Goal: Task Accomplishment & Management: Complete application form

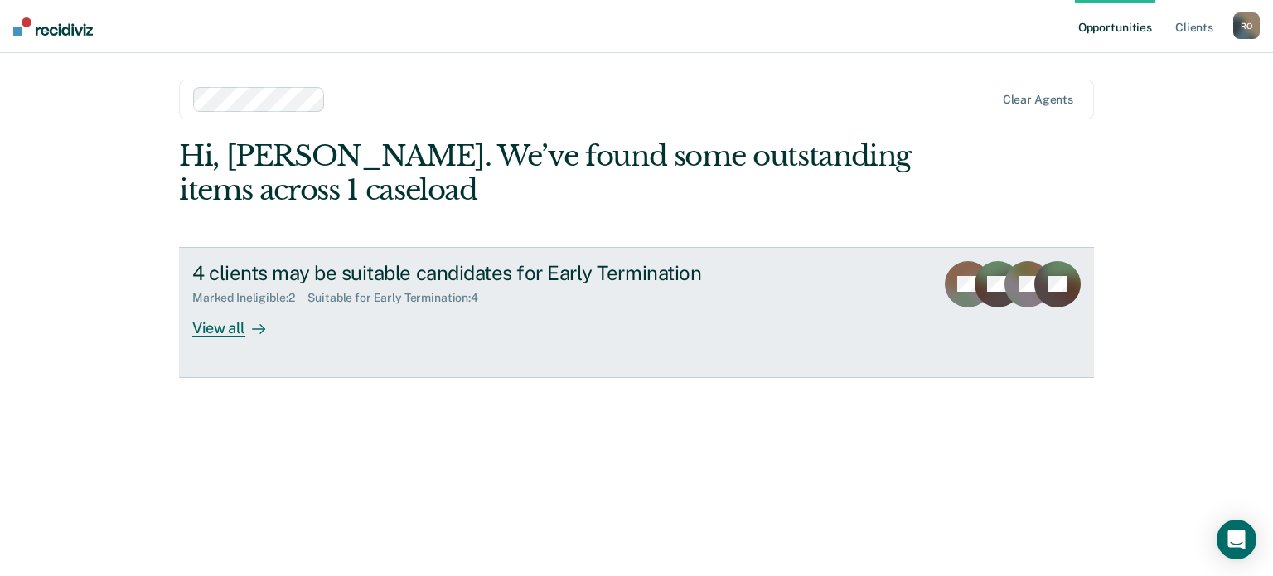
click at [230, 331] on div "View all" at bounding box center [238, 321] width 93 height 32
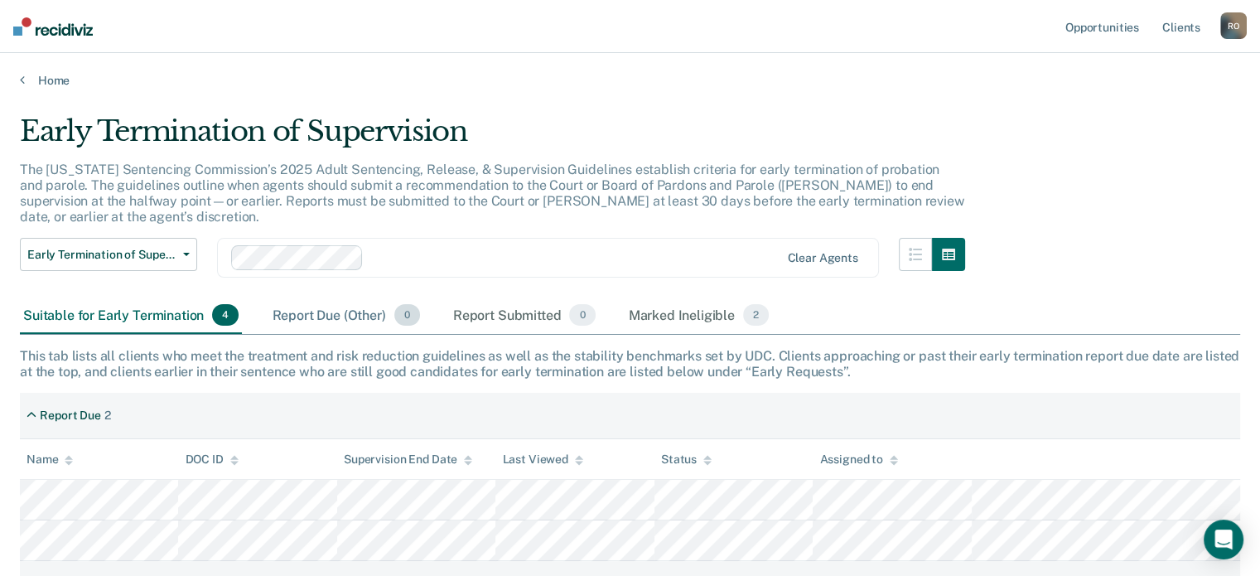
click at [323, 298] on div "Report Due (Other) 0" at bounding box center [346, 316] width 154 height 36
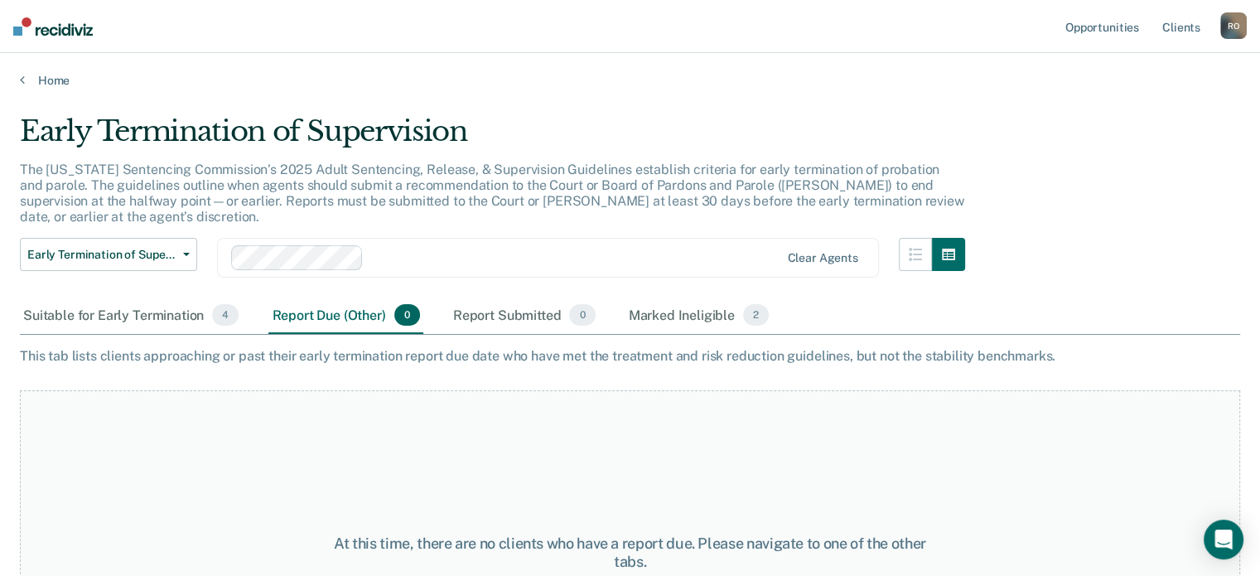
scroll to position [121, 0]
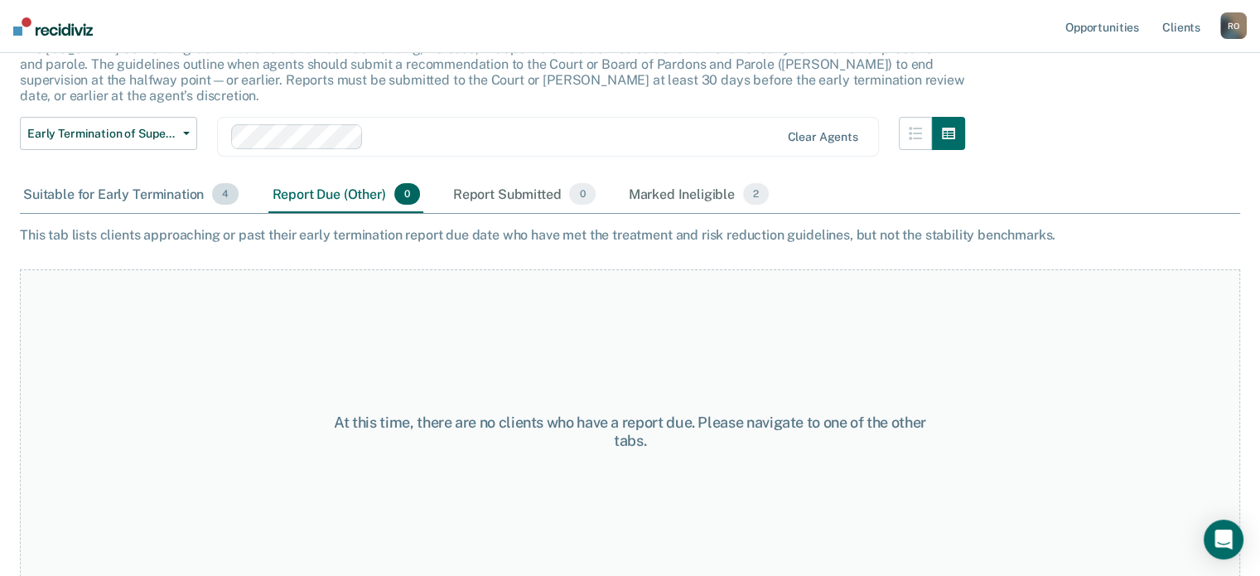
click at [99, 185] on div "Suitable for Early Termination 4" at bounding box center [131, 195] width 222 height 36
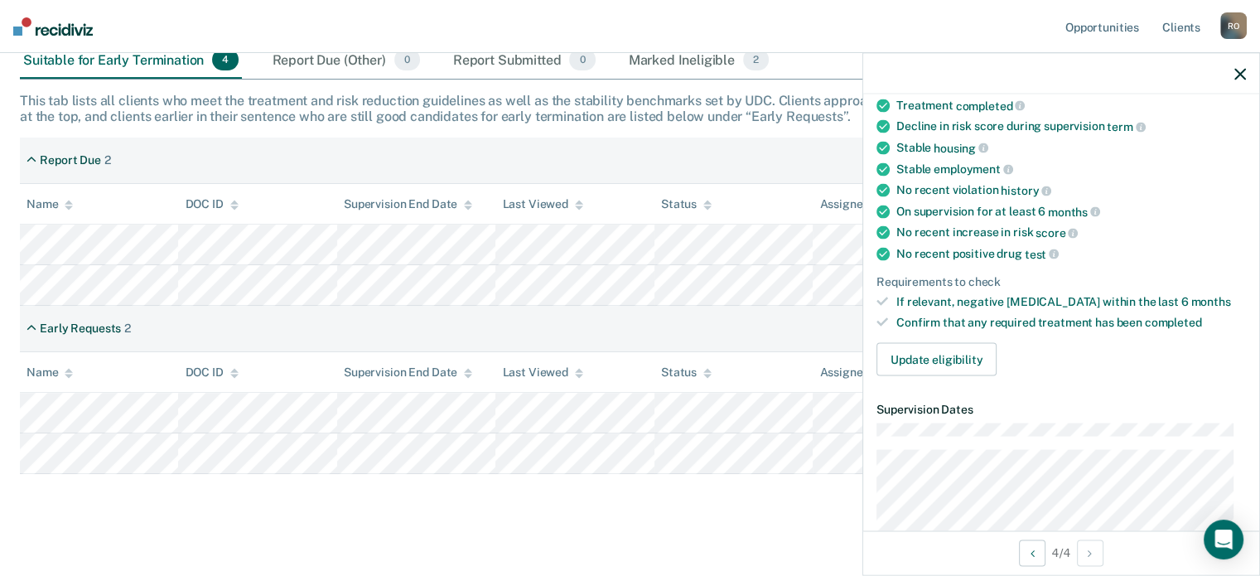
scroll to position [162, 0]
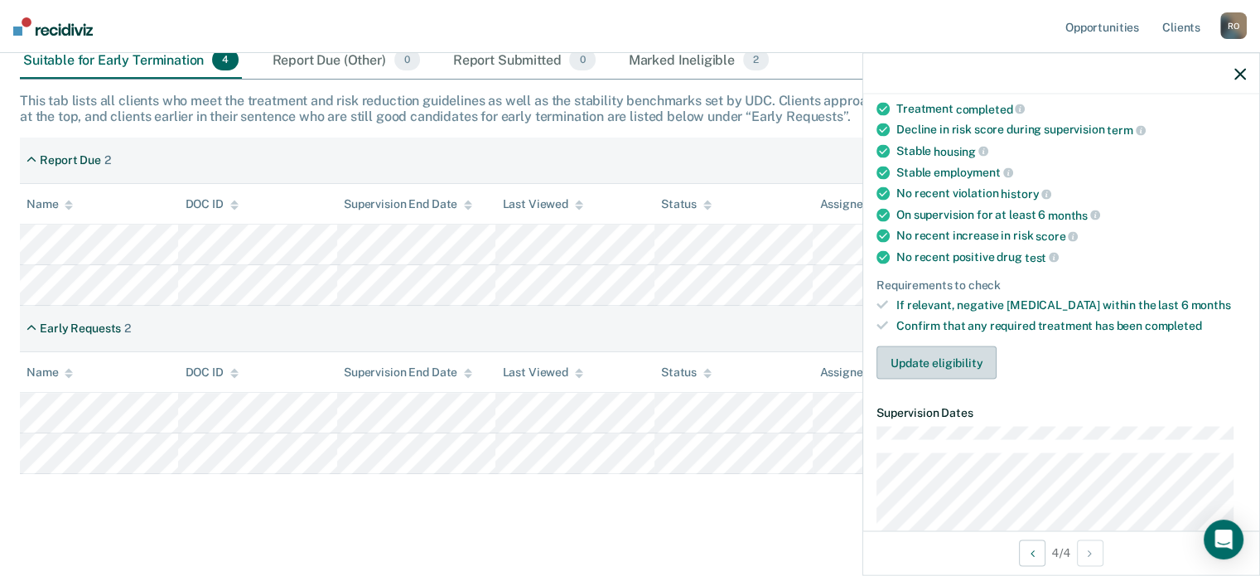
click at [958, 357] on button "Update eligibility" at bounding box center [937, 362] width 120 height 33
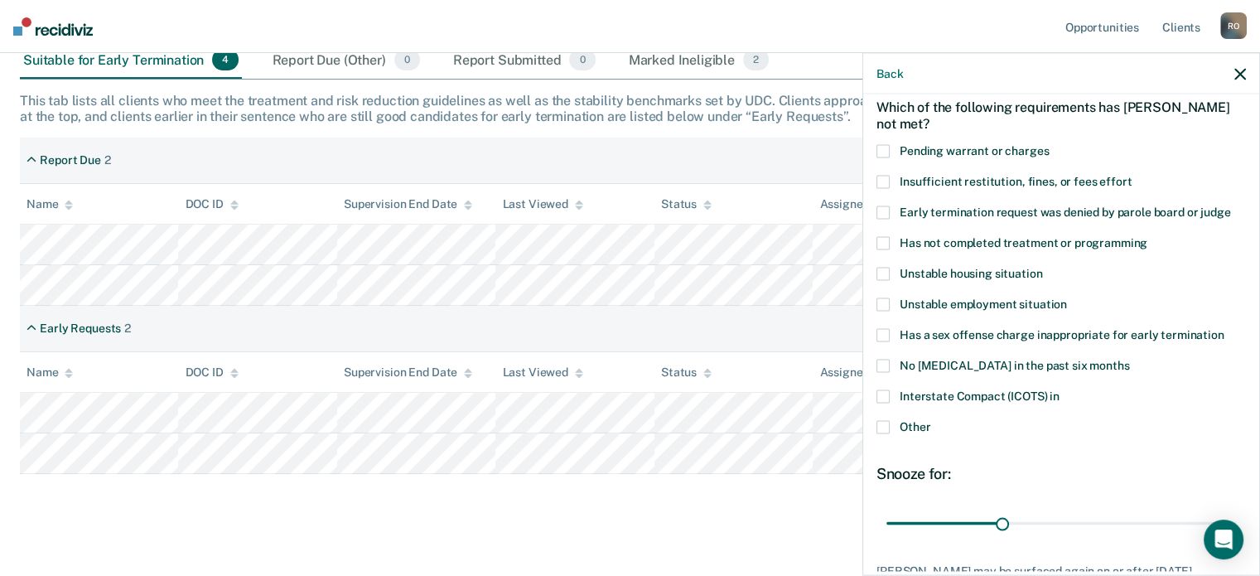
scroll to position [66, 0]
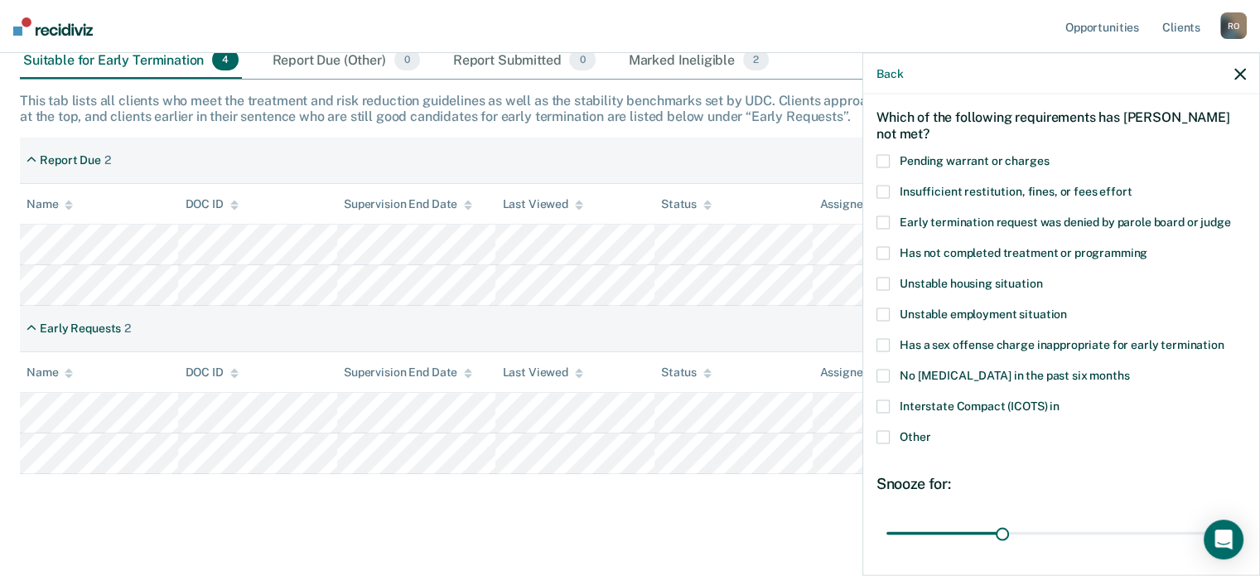
click at [907, 443] on label "Other" at bounding box center [1062, 438] width 370 height 17
click at [931, 430] on input "Other" at bounding box center [931, 430] width 0 height 0
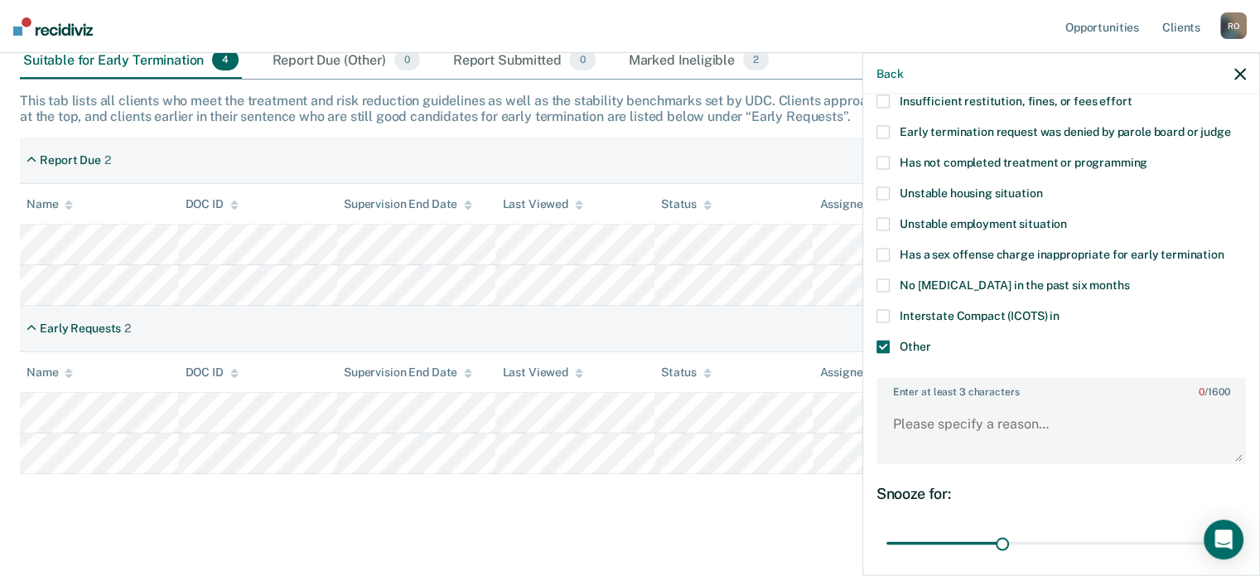
scroll to position [233, 0]
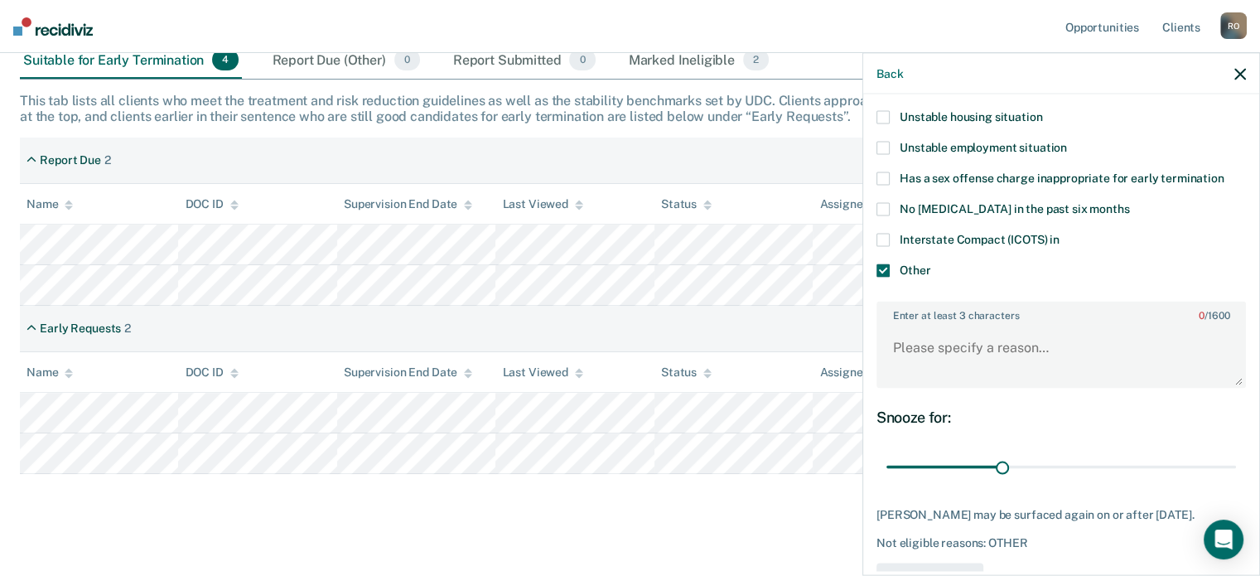
click at [1242, 75] on icon "button" at bounding box center [1241, 74] width 12 height 12
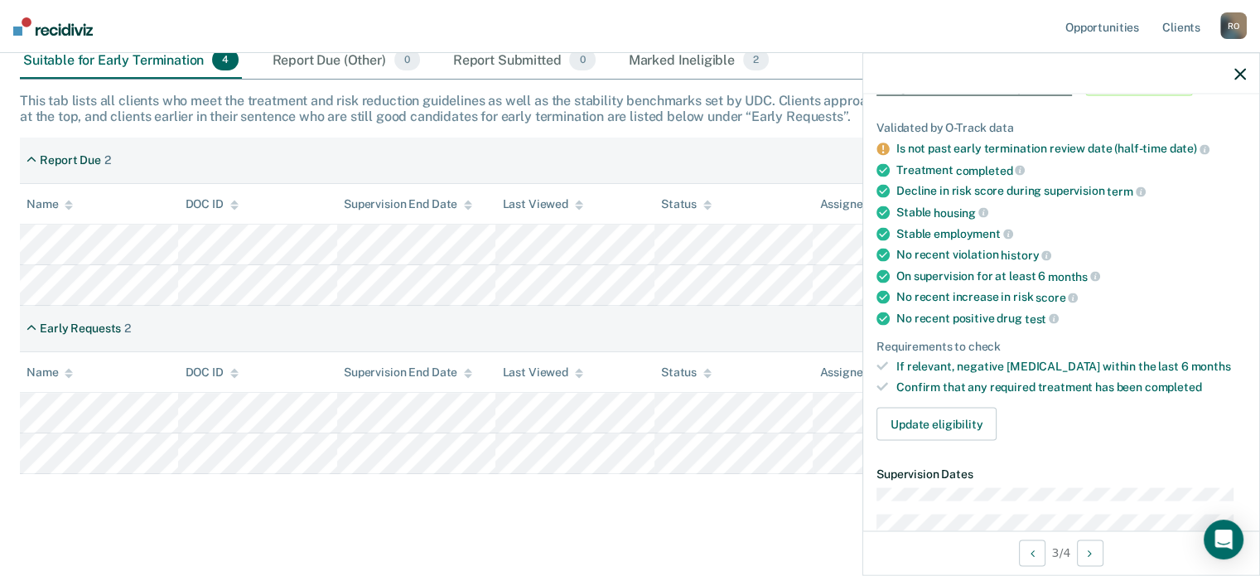
scroll to position [105, 0]
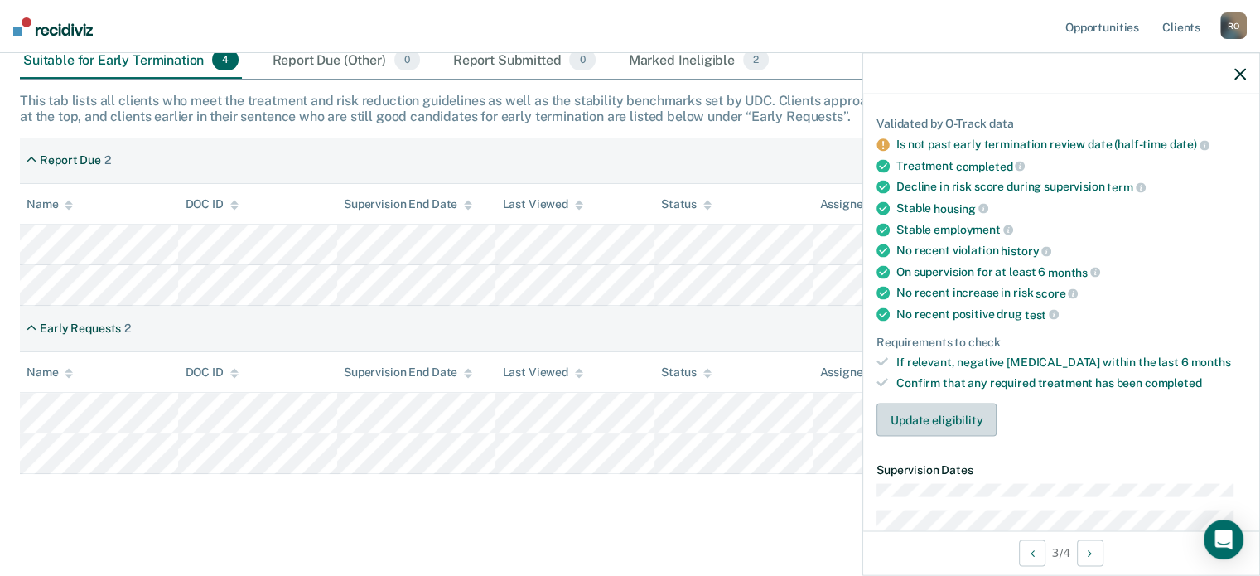
click at [951, 417] on button "Update eligibility" at bounding box center [937, 419] width 120 height 33
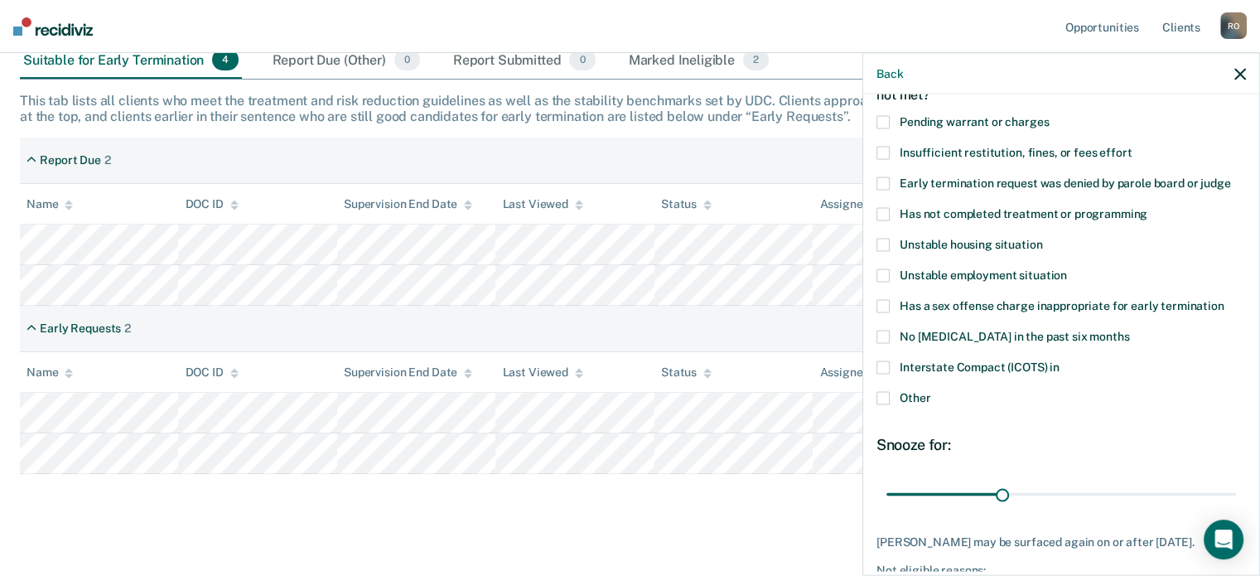
click at [921, 394] on span "Other" at bounding box center [915, 396] width 31 height 13
click at [931, 391] on input "Other" at bounding box center [931, 391] width 0 height 0
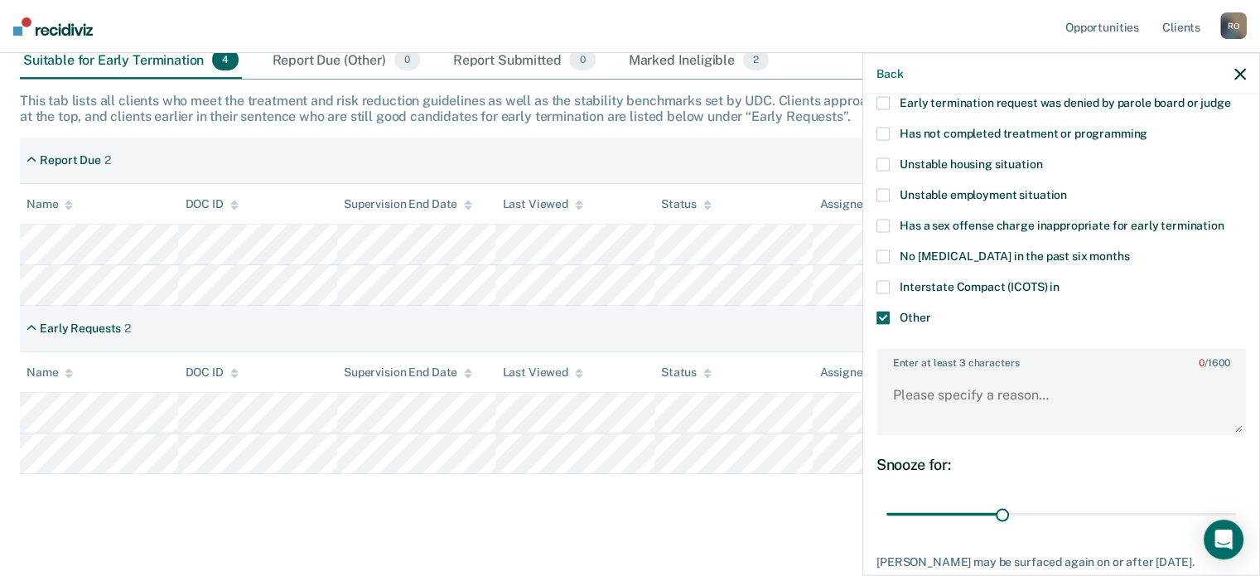
scroll to position [186, 0]
click at [988, 389] on textarea "Enter at least 3 characters 0 / 1600" at bounding box center [1061, 402] width 366 height 61
click at [1103, 391] on textarea "The earned compliance date is" at bounding box center [1061, 402] width 366 height 61
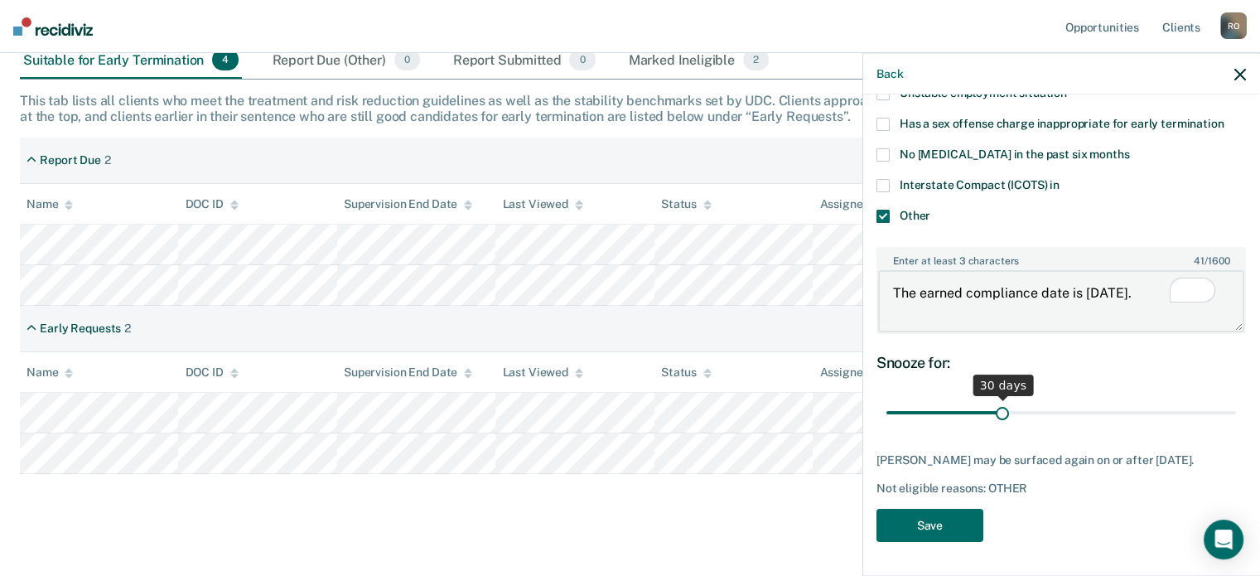
type textarea "The earned compliance date is [DATE]."
drag, startPoint x: 999, startPoint y: 399, endPoint x: 1230, endPoint y: 400, distance: 231.2
type input "90"
click at [1230, 400] on input "range" at bounding box center [1062, 412] width 350 height 29
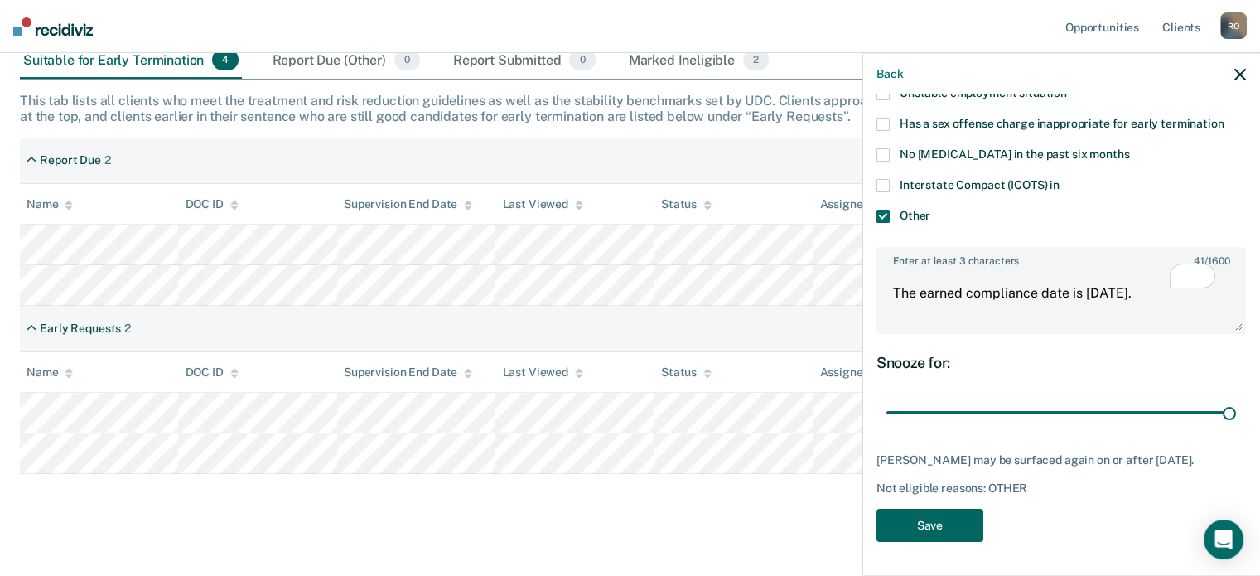
click at [932, 513] on button "Save" at bounding box center [930, 525] width 107 height 34
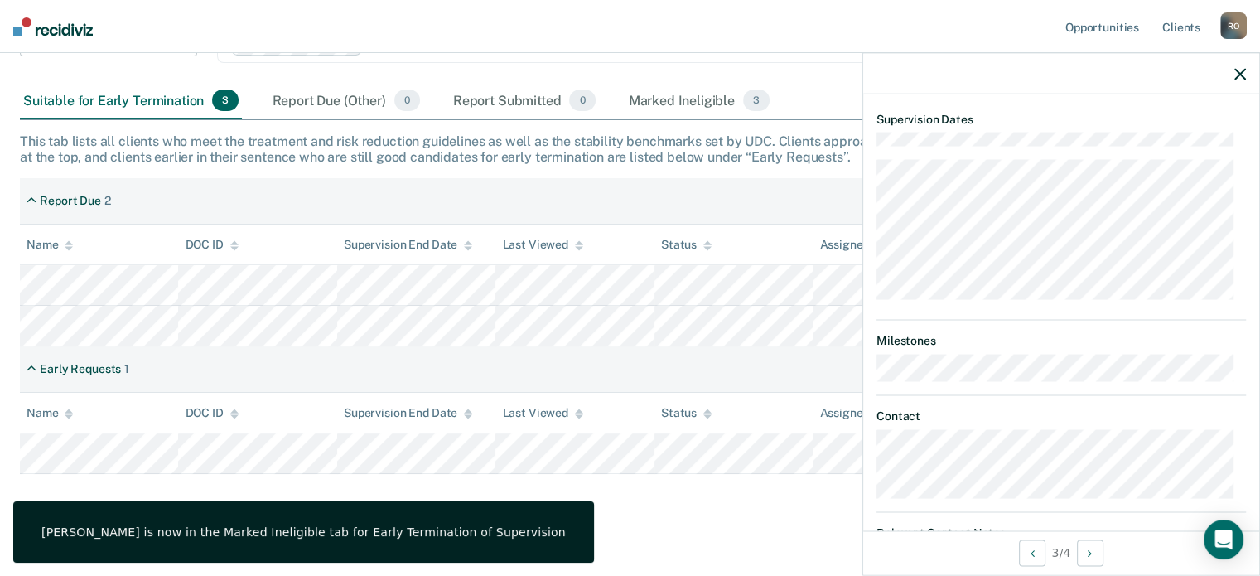
scroll to position [628, 0]
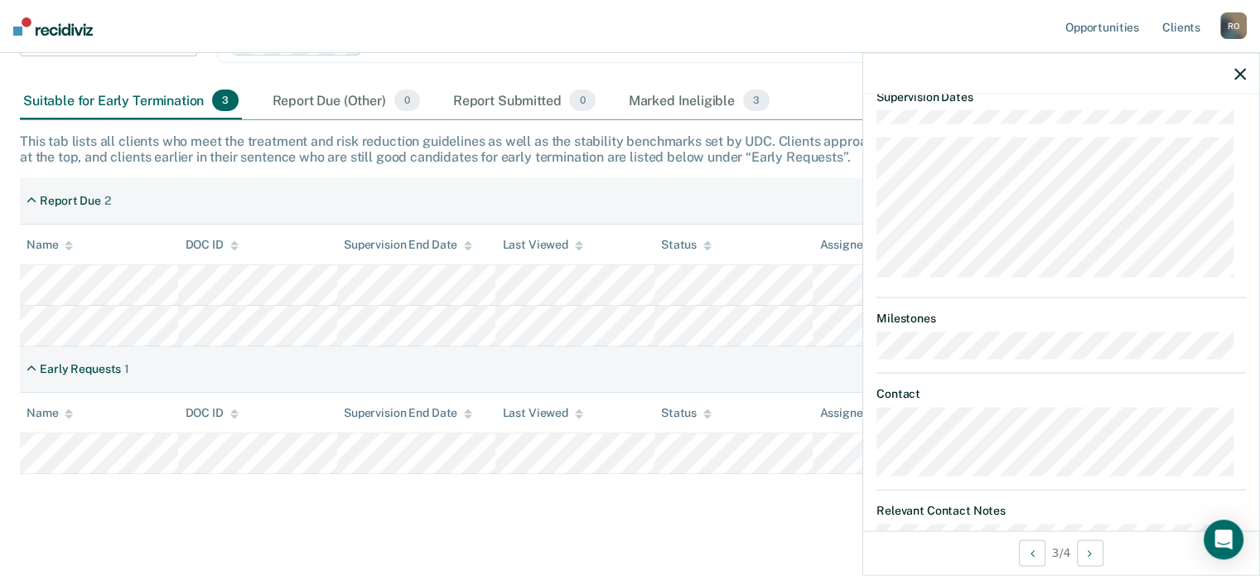
click at [1243, 80] on icon "button" at bounding box center [1241, 74] width 12 height 12
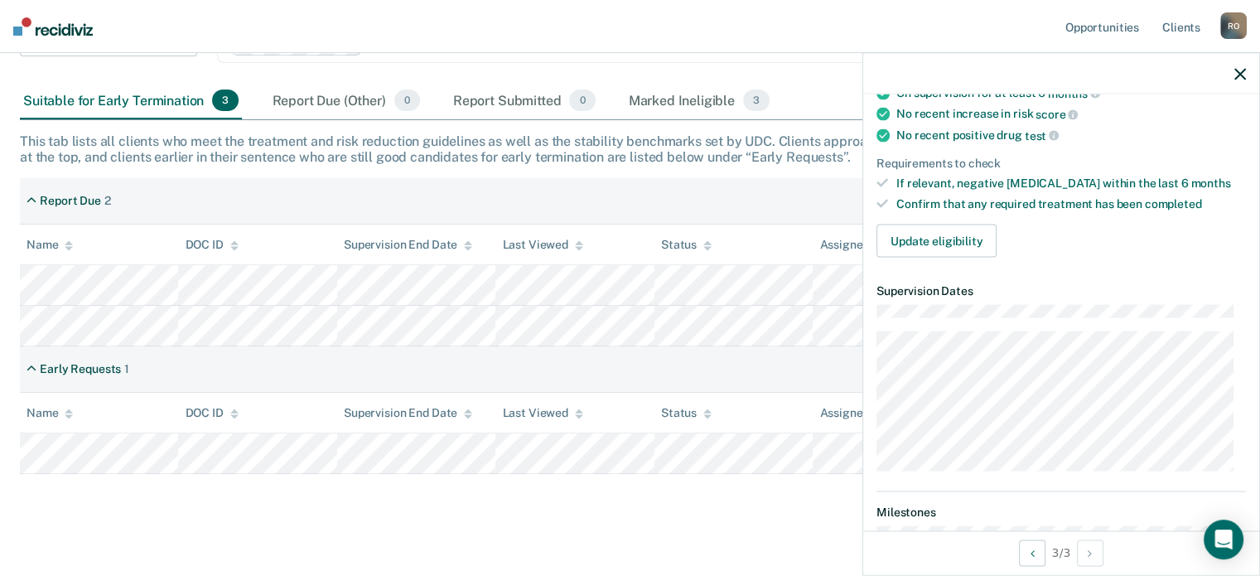
scroll to position [0, 0]
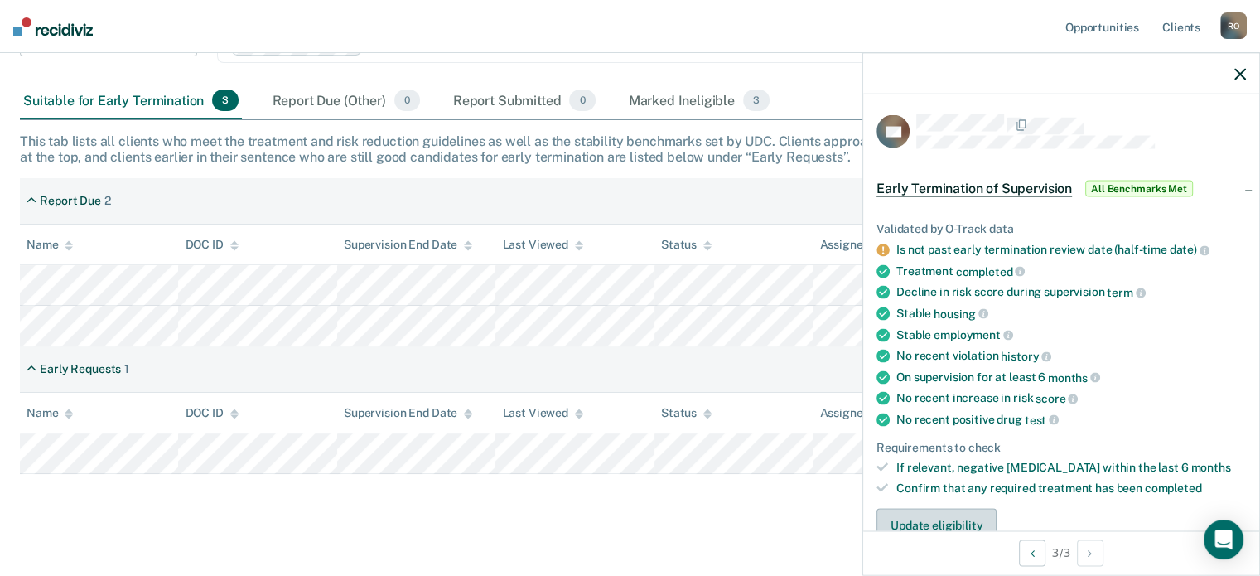
click at [948, 526] on button "Update eligibility" at bounding box center [937, 524] width 120 height 33
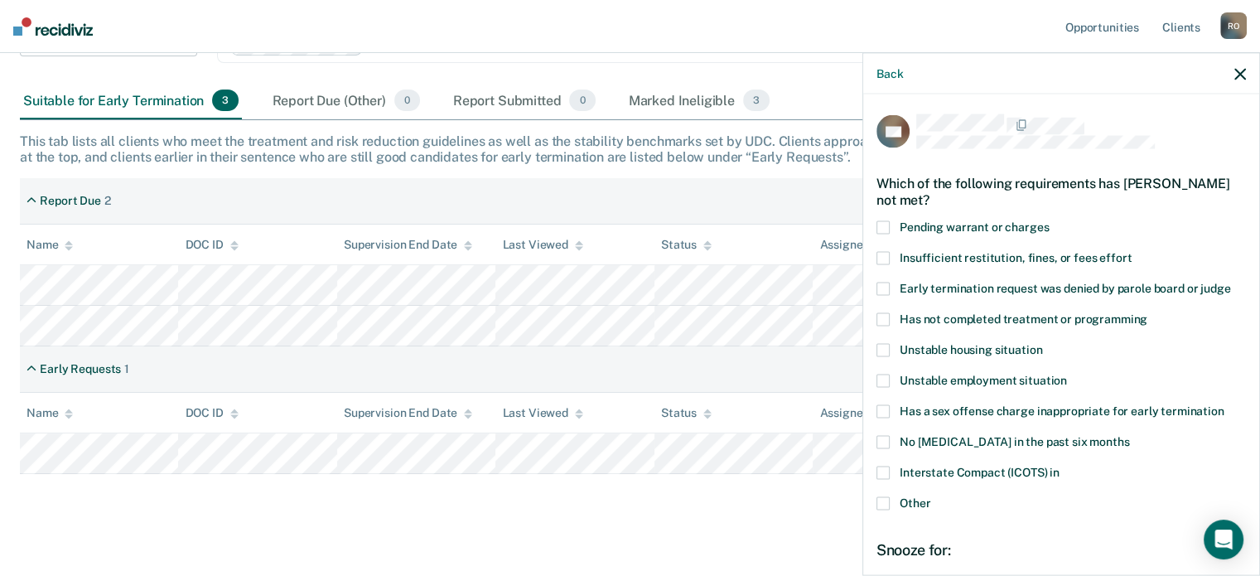
click at [908, 510] on label "Other" at bounding box center [1062, 504] width 370 height 17
click at [931, 496] on input "Other" at bounding box center [931, 496] width 0 height 0
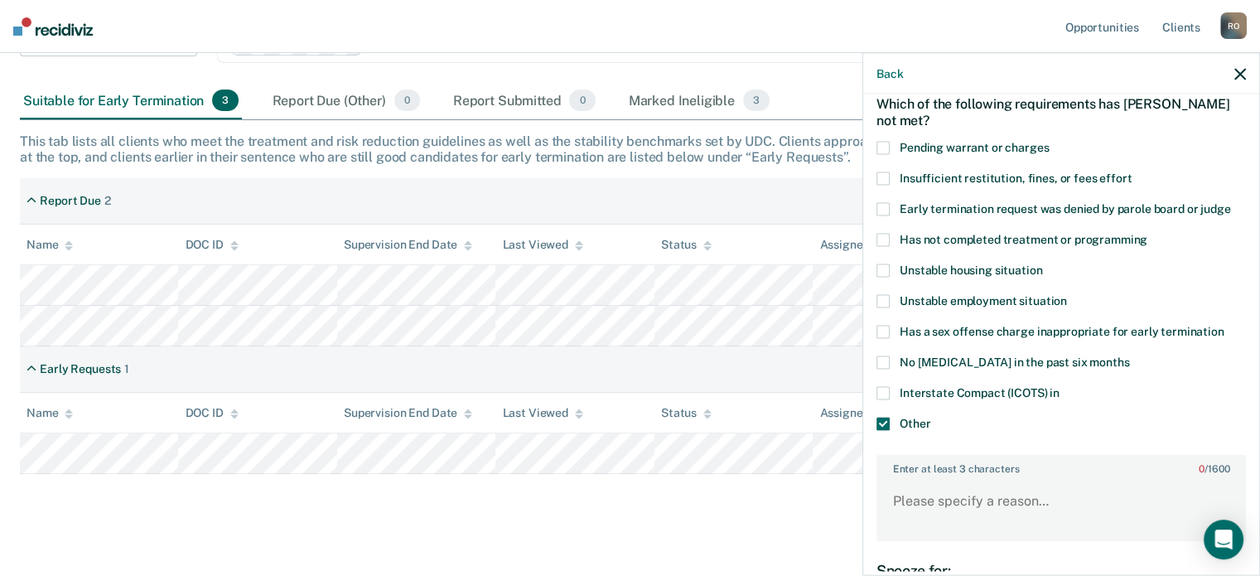
scroll to position [126, 0]
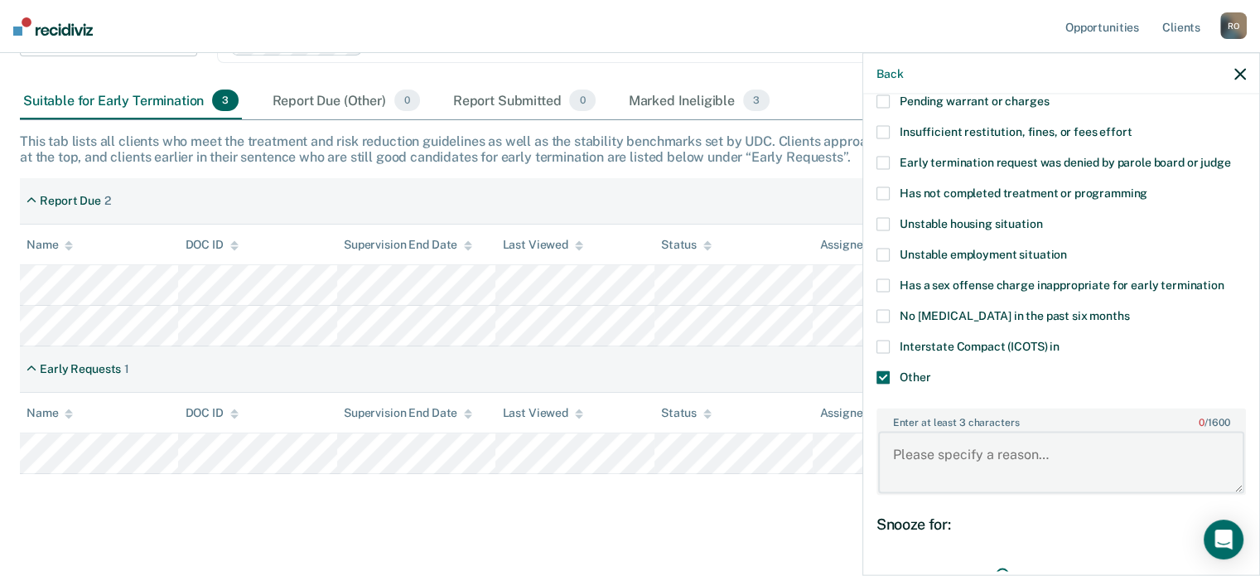
click at [985, 460] on textarea "Enter at least 3 characters 0 / 1600" at bounding box center [1061, 462] width 366 height 61
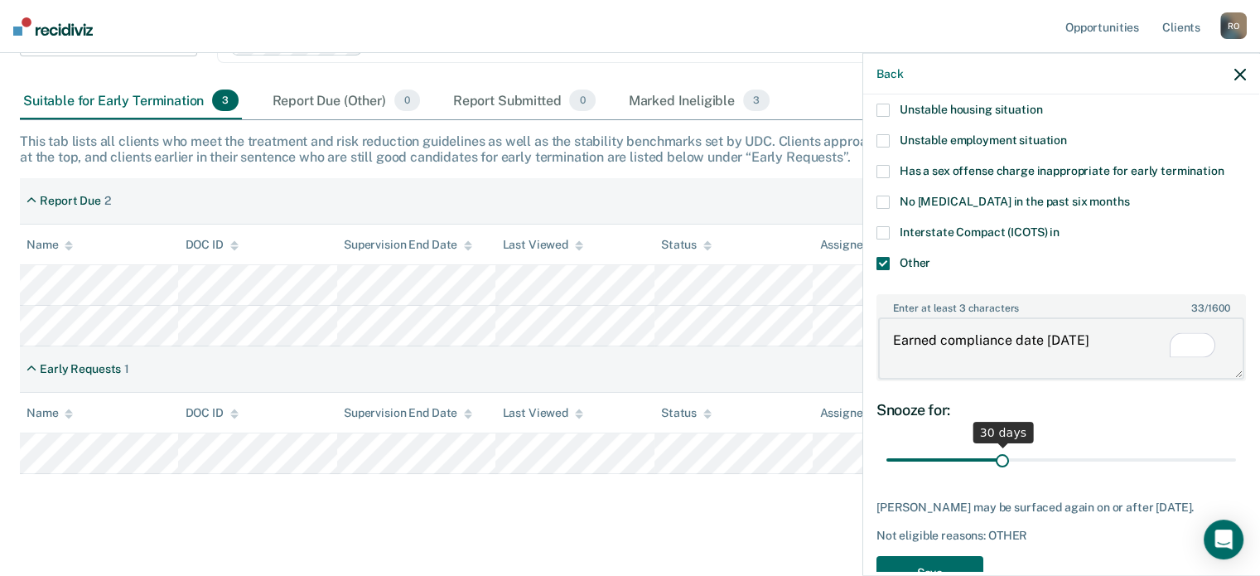
scroll to position [0, 0]
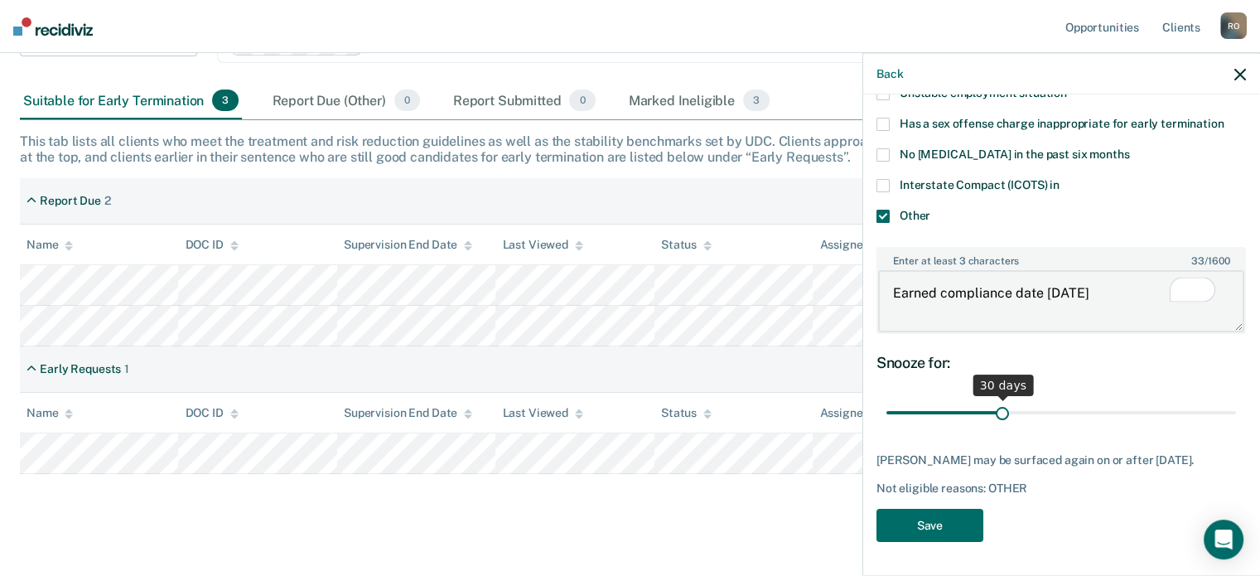
type textarea "Earned compliance date [DATE]"
drag, startPoint x: 999, startPoint y: 413, endPoint x: 1260, endPoint y: 443, distance: 262.8
type input "90"
click at [1236, 427] on input "range" at bounding box center [1062, 412] width 350 height 29
click at [938, 523] on button "Save" at bounding box center [930, 525] width 107 height 34
